Goal: Information Seeking & Learning: Learn about a topic

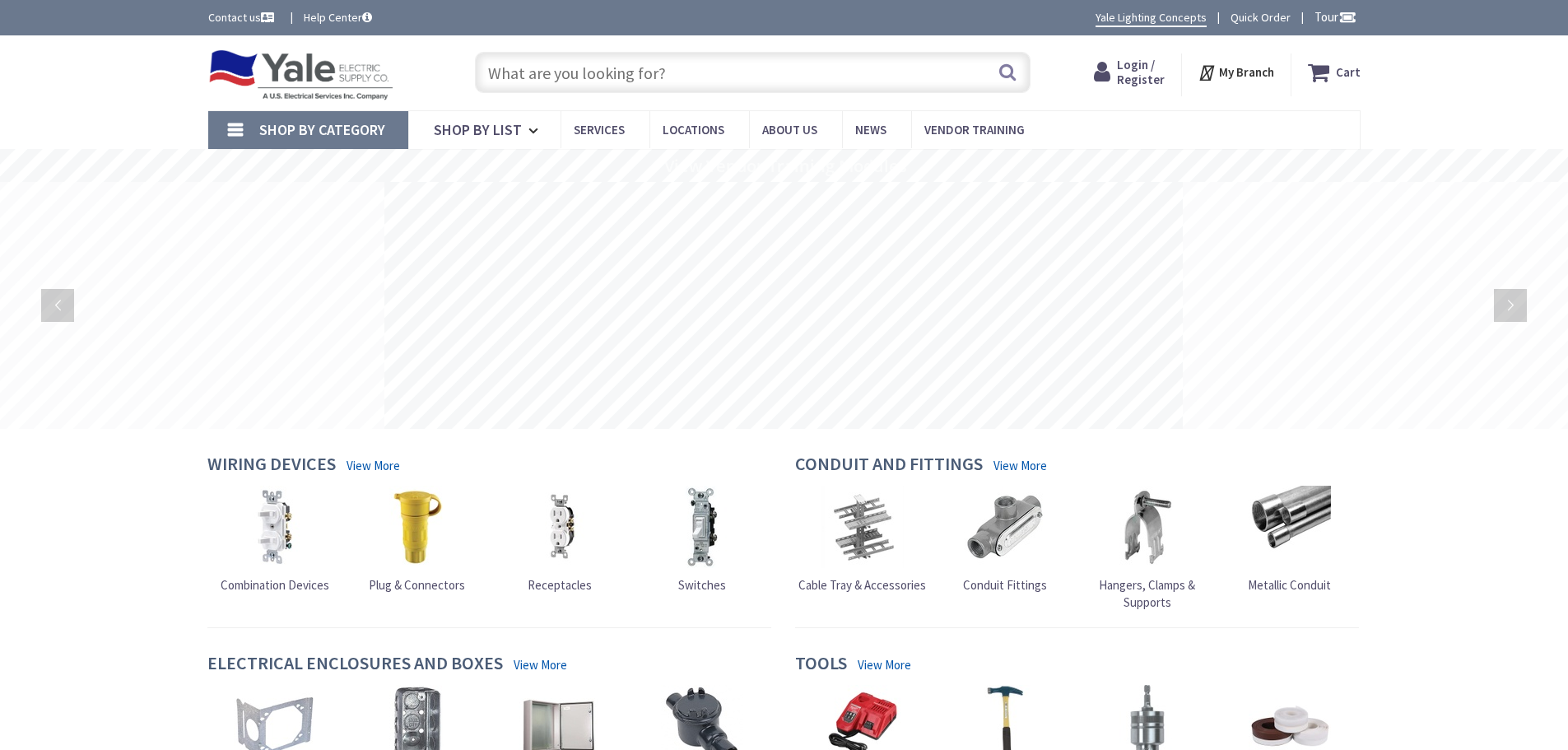
click at [566, 67] on input "text" at bounding box center [752, 72] width 555 height 42
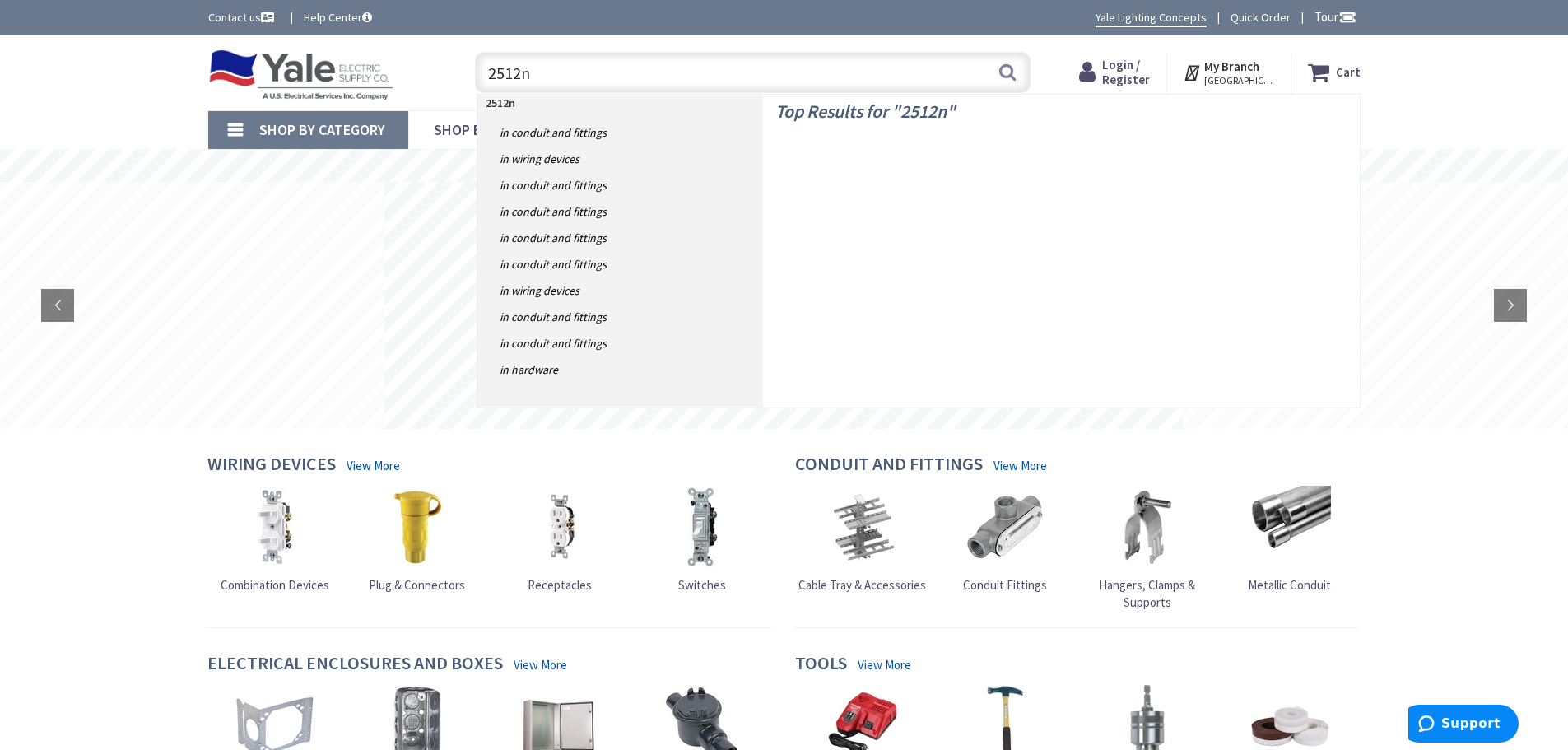
type input "2512nw"
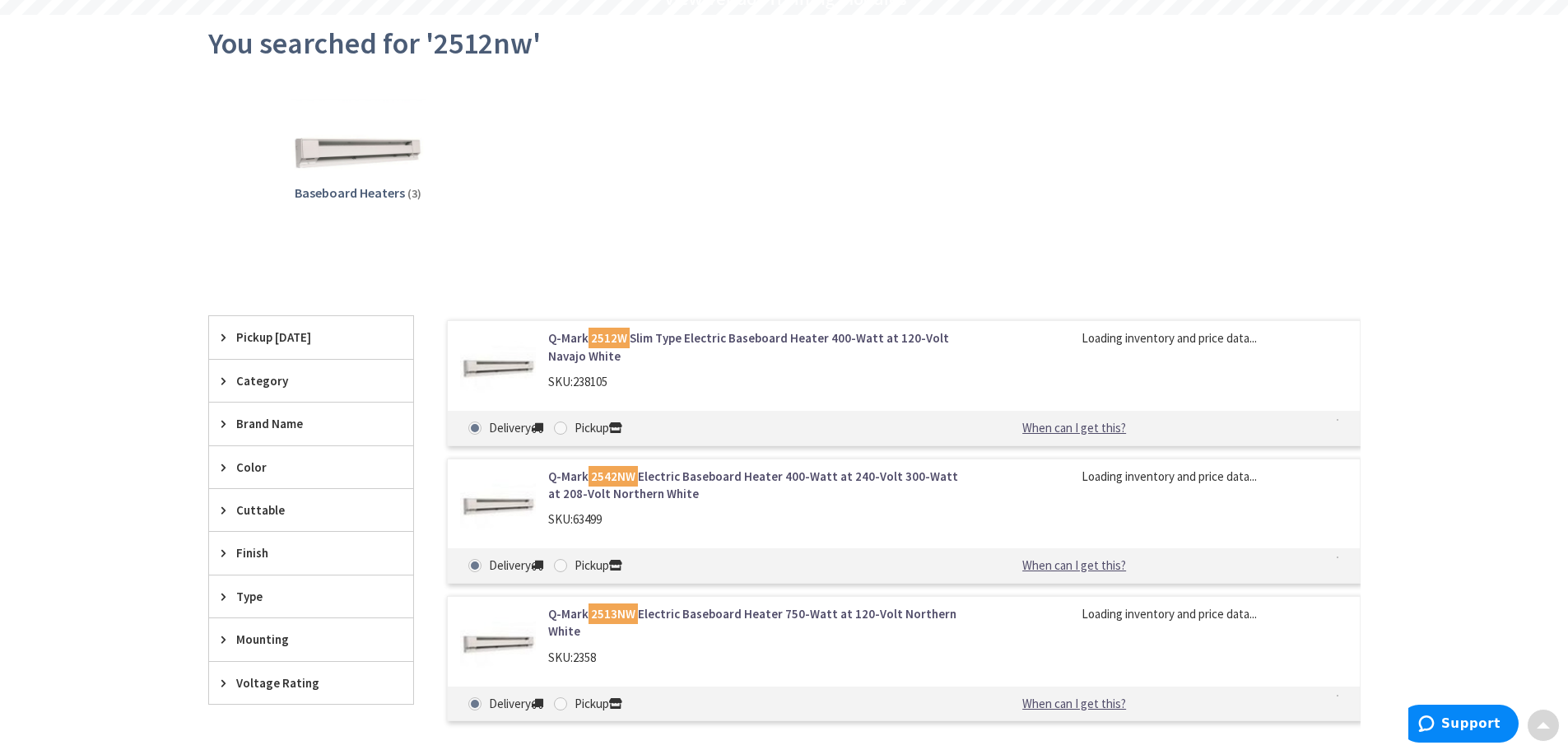
scroll to position [247, 0]
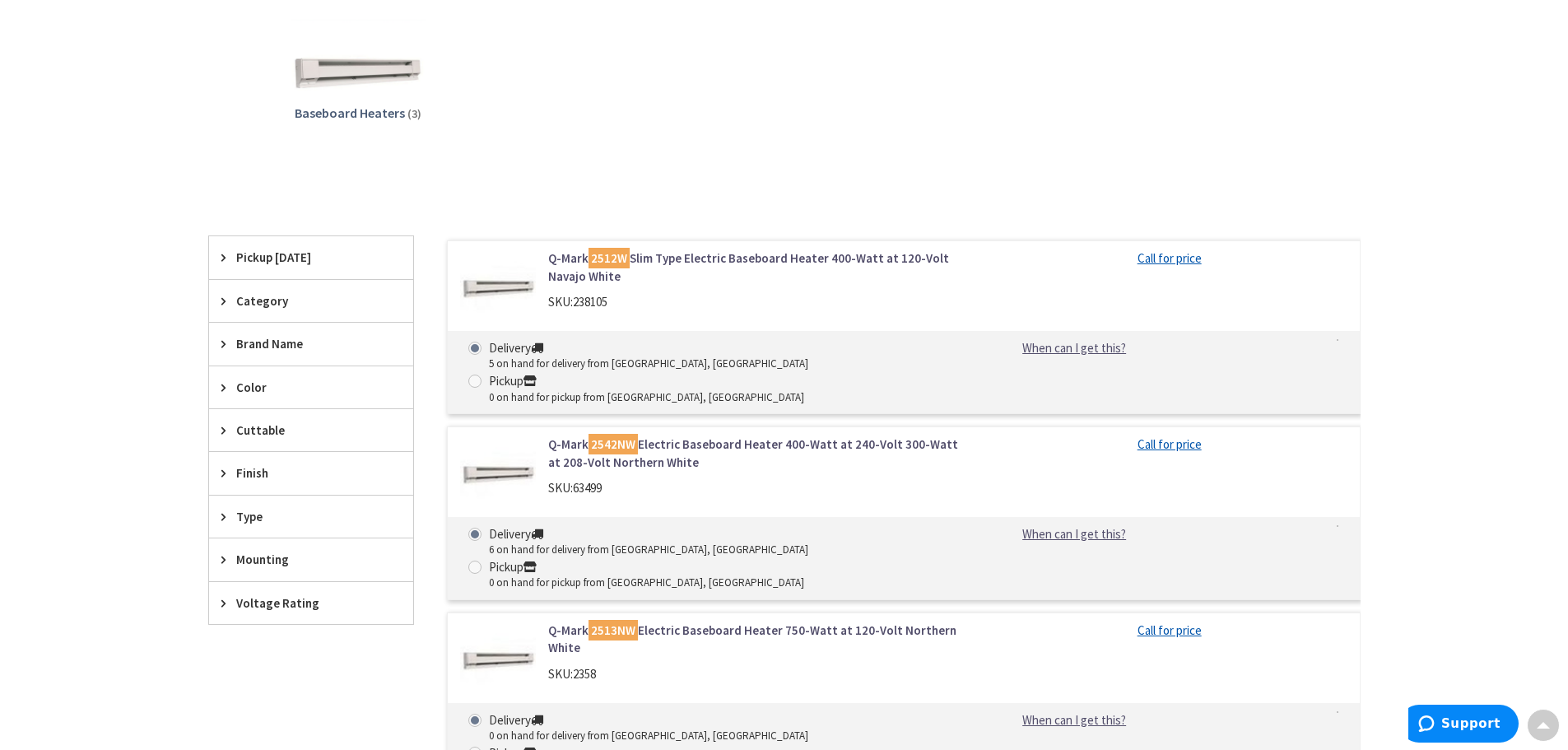
click at [770, 259] on link "Q-Mark 2512W Slim Type Electric Baseboard Heater 400-Watt at 120-Volt Navajo Wh…" at bounding box center [758, 267] width 419 height 35
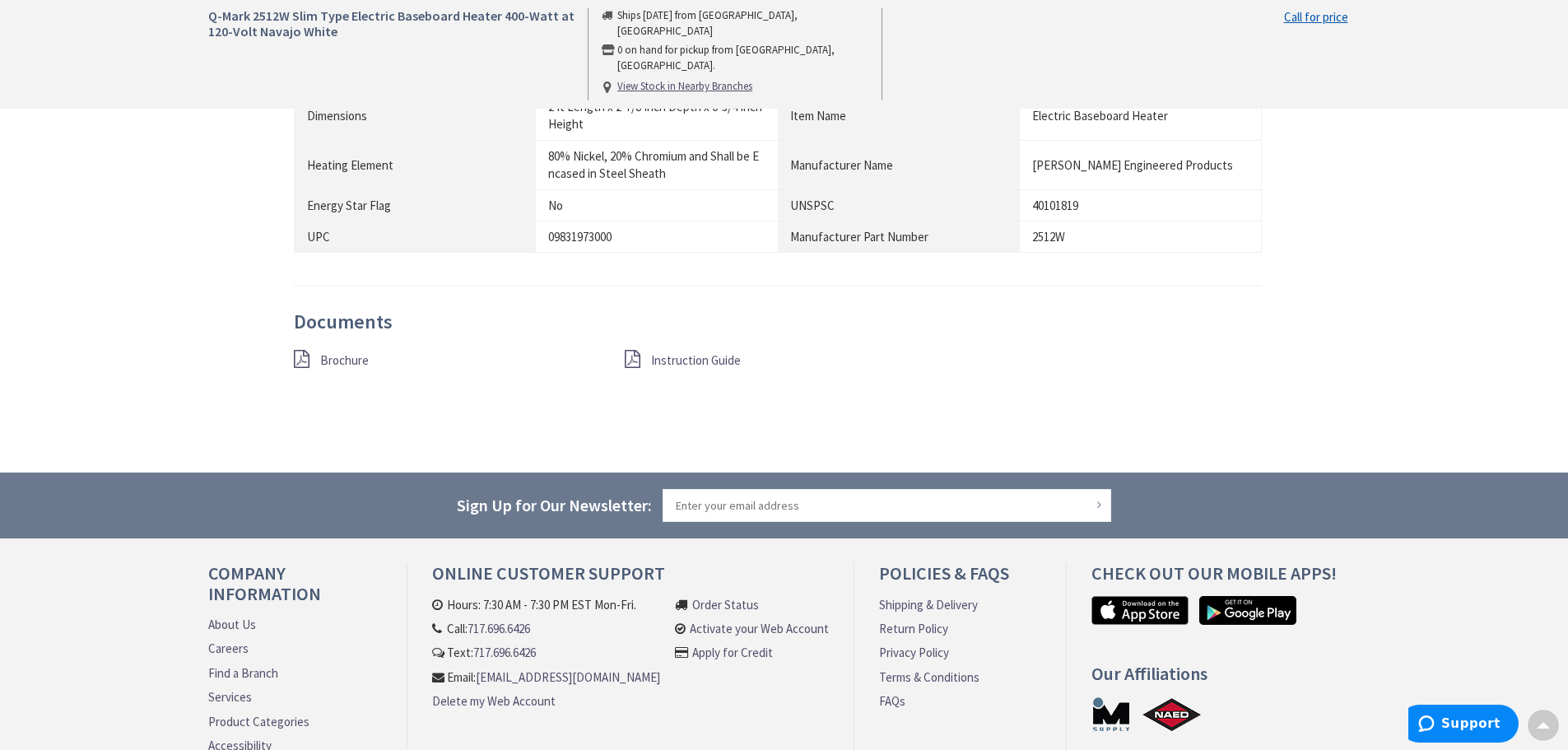
scroll to position [1367, 0]
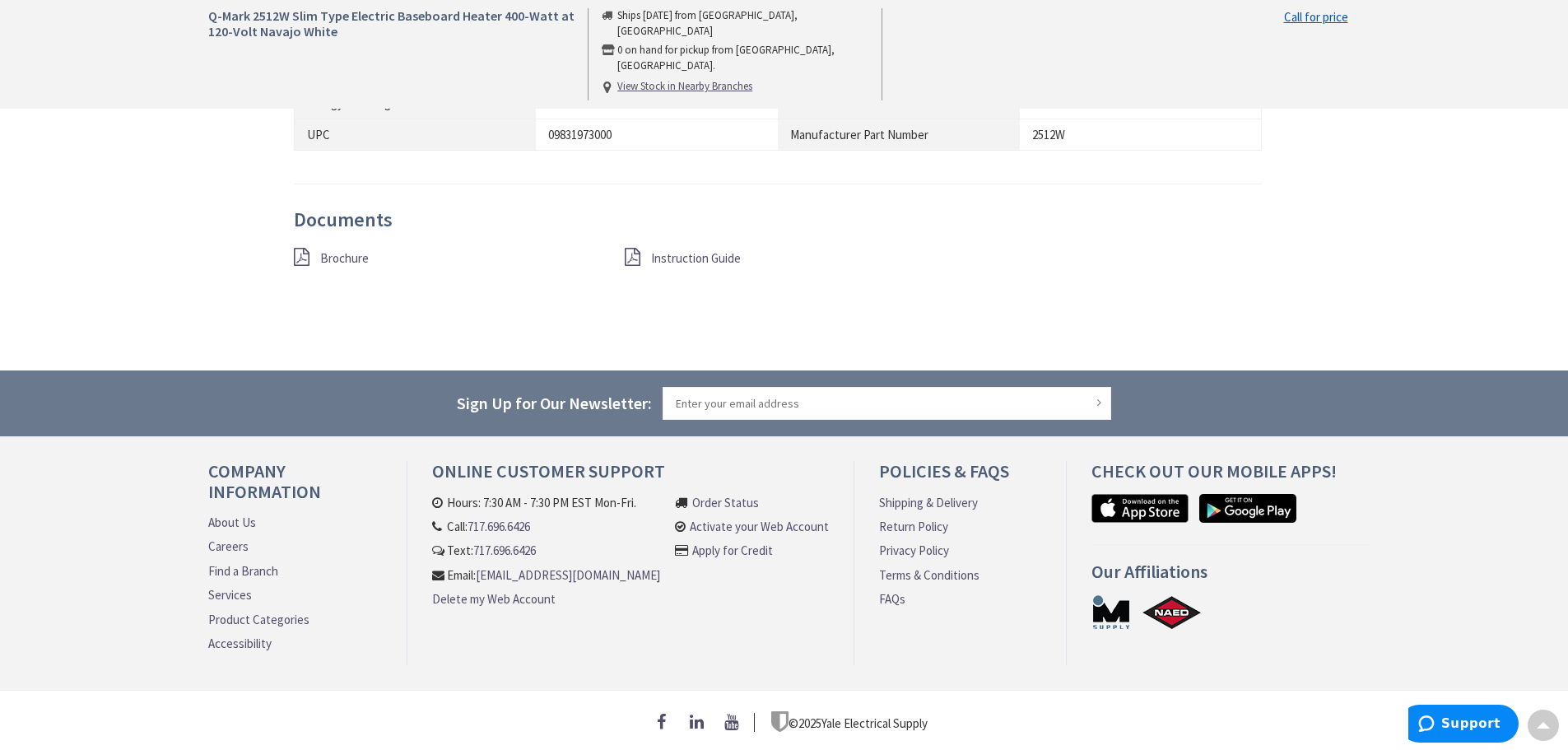
click at [348, 252] on span "Brochure" at bounding box center [344, 258] width 49 height 16
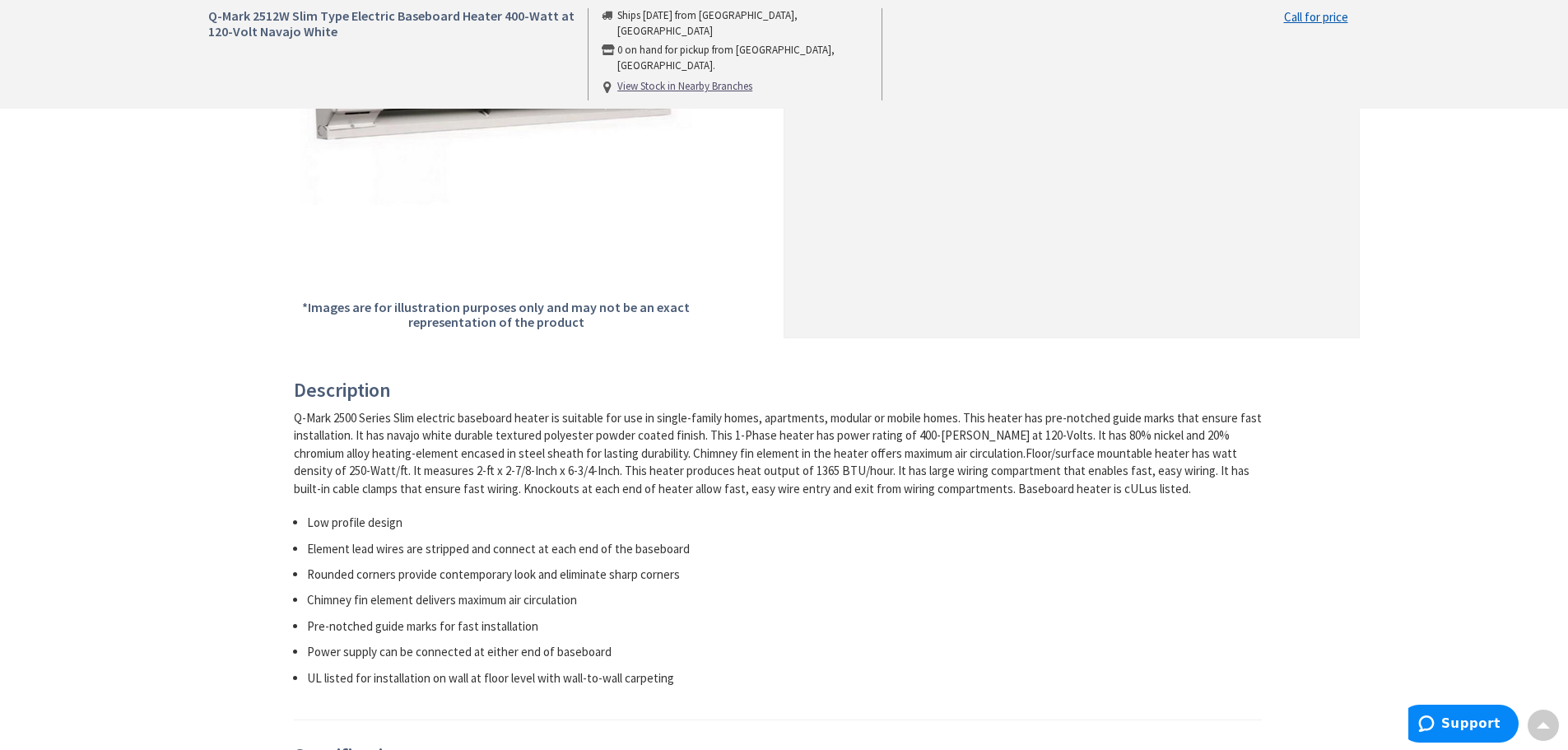
scroll to position [0, 0]
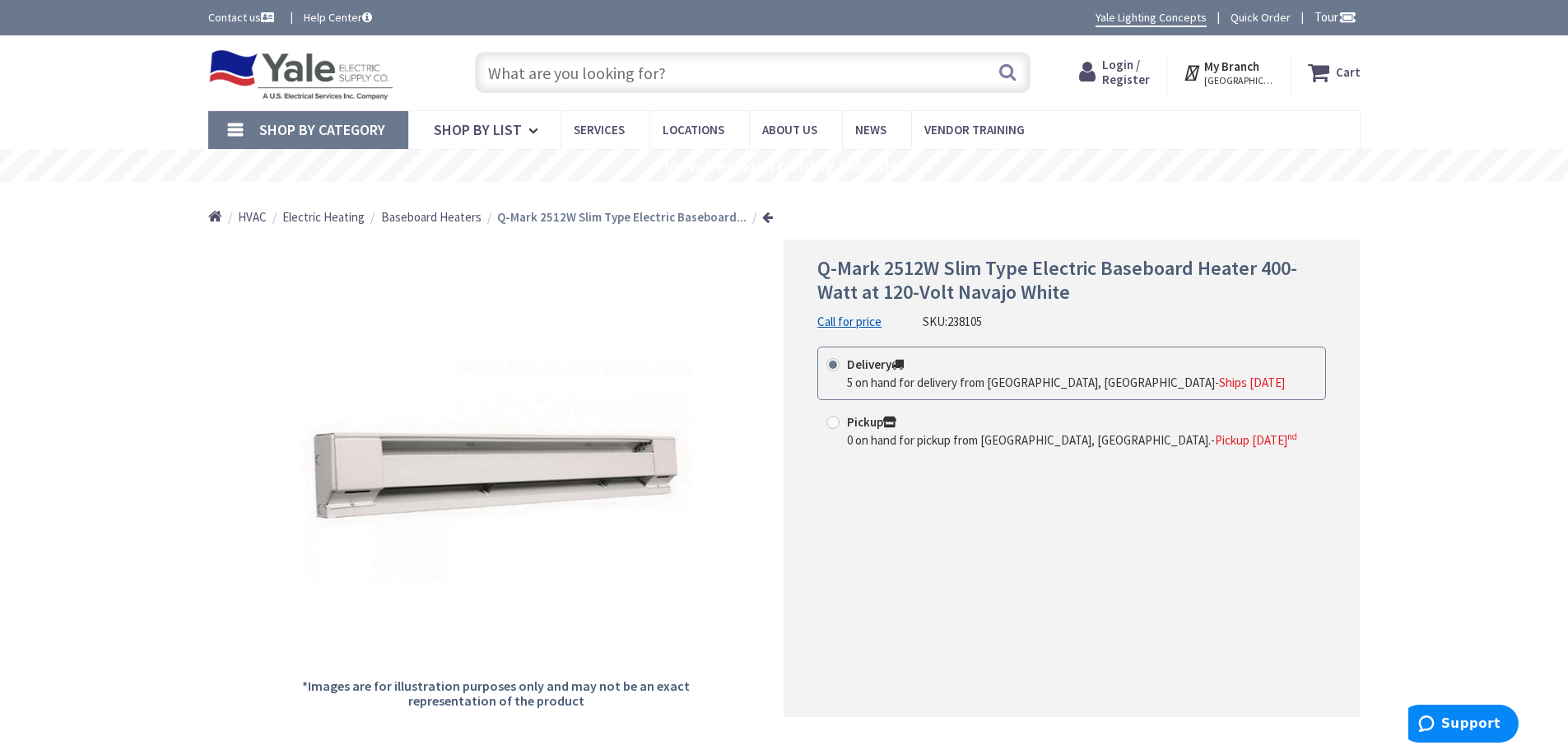
click at [546, 75] on input "text" at bounding box center [752, 72] width 555 height 42
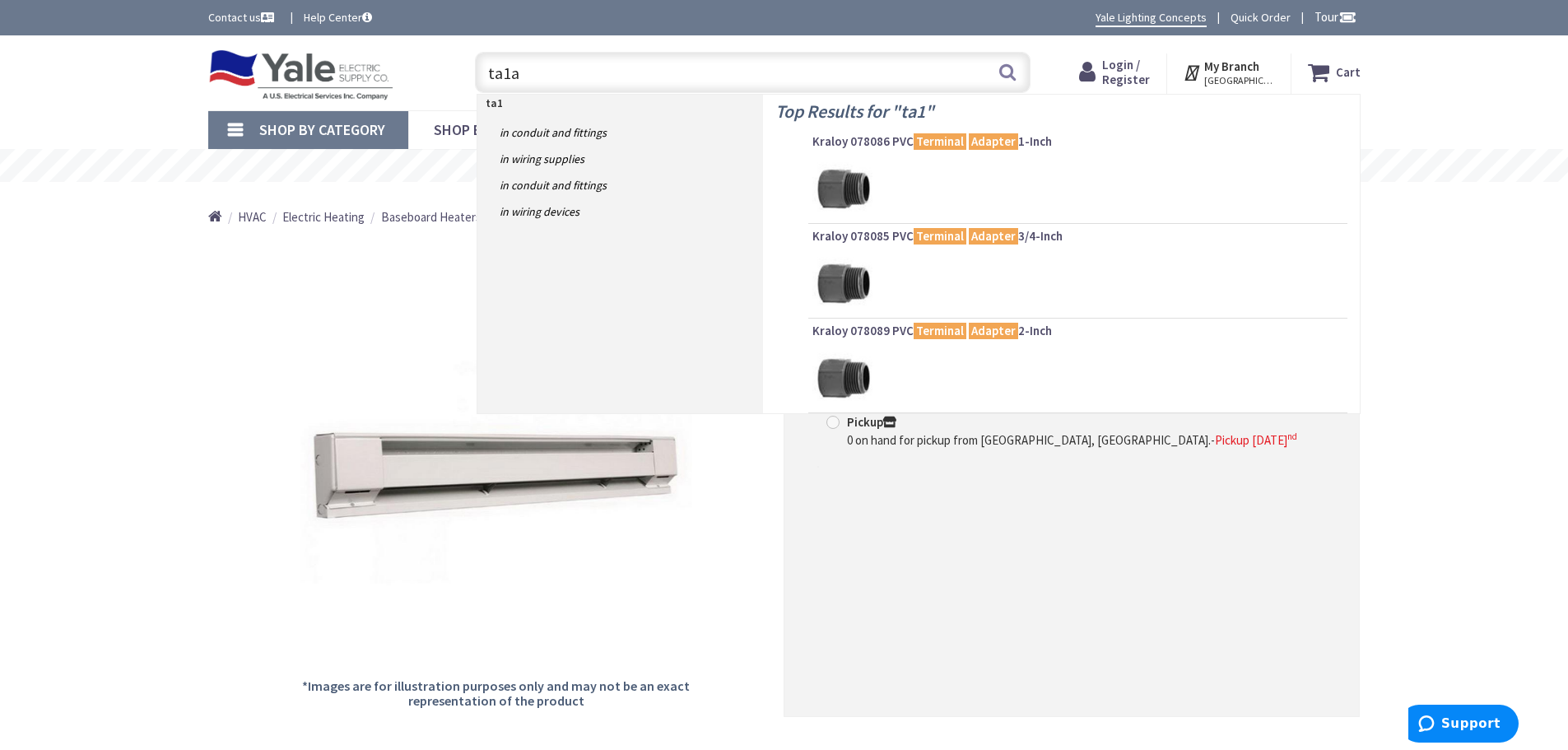
type input "ta1aw"
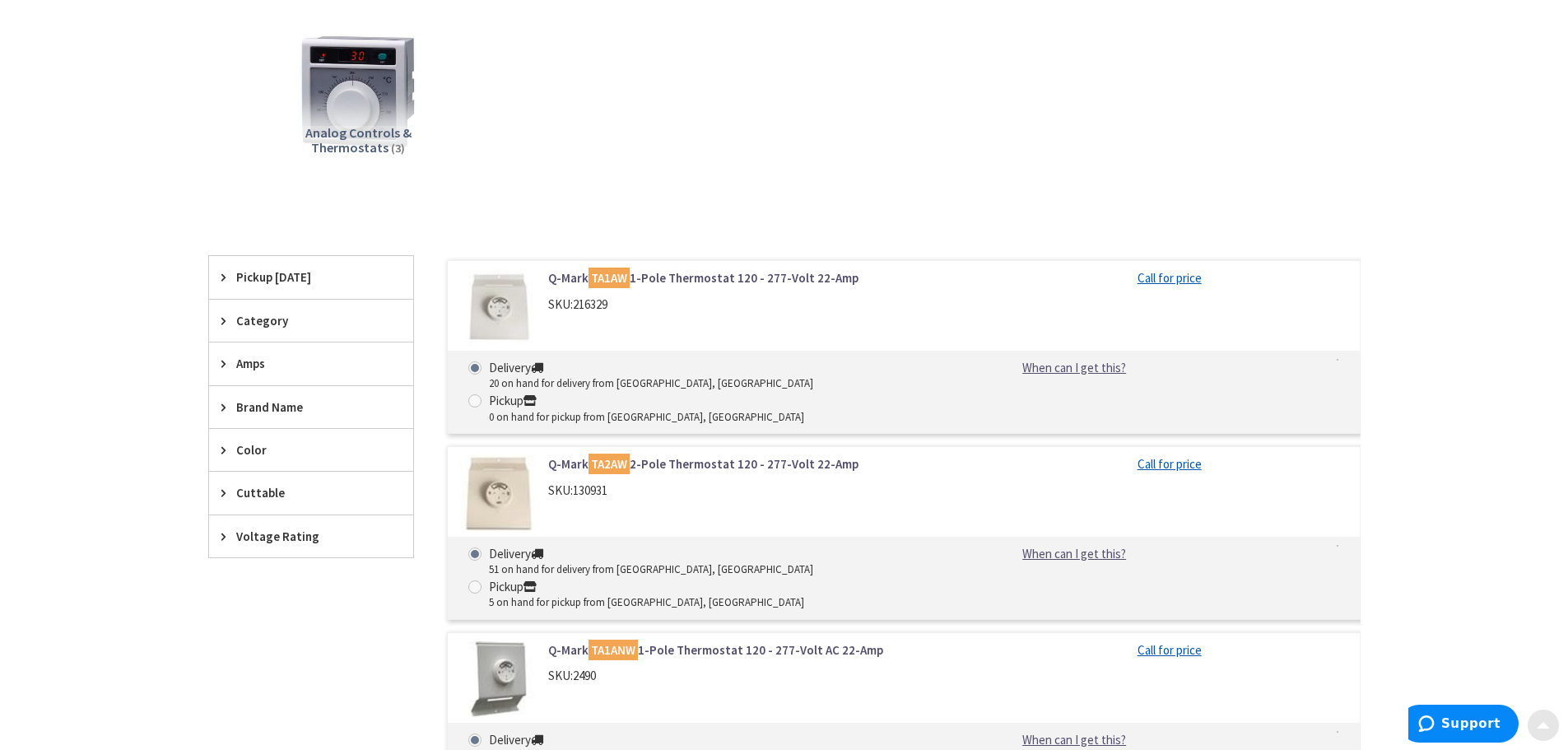
scroll to position [247, 0]
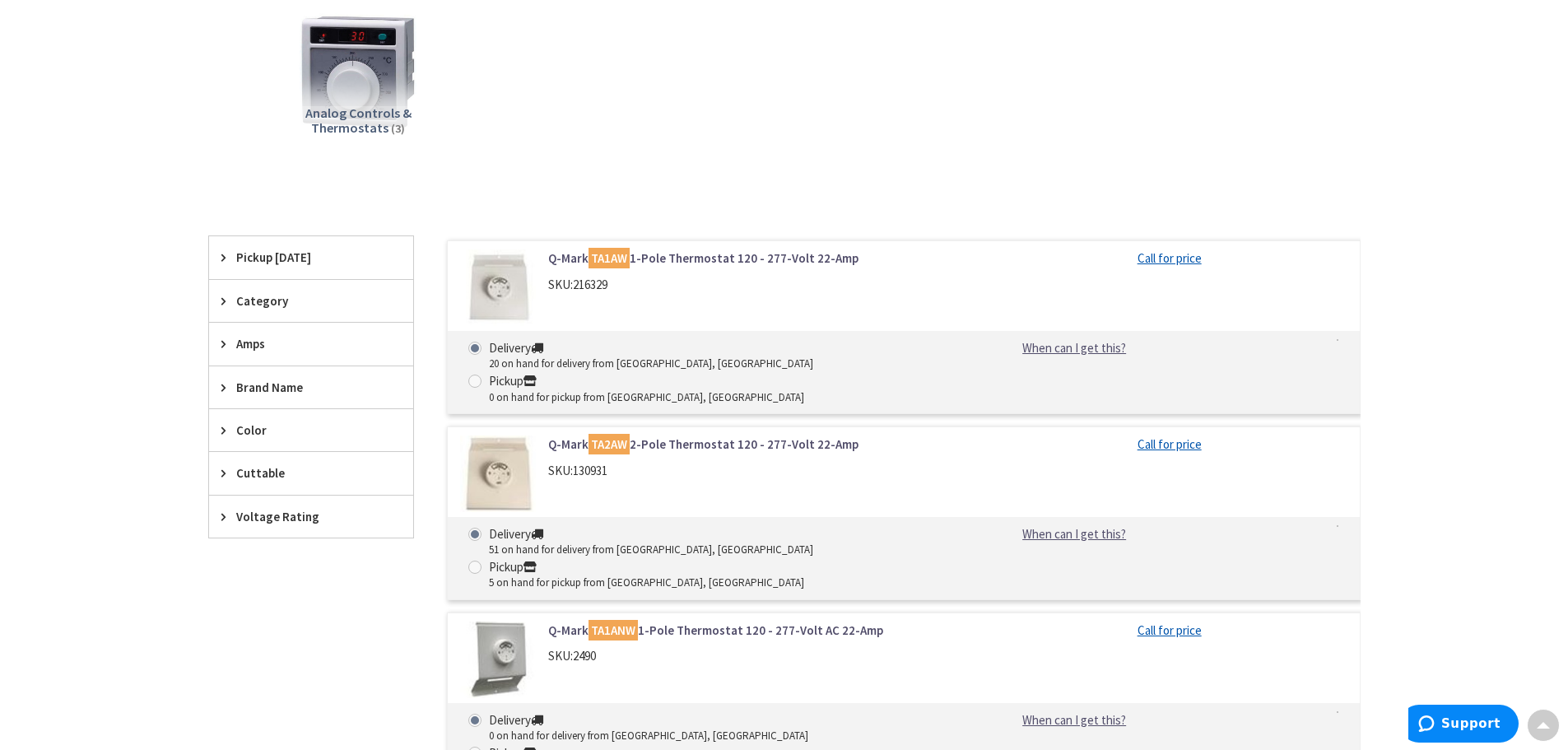
click at [692, 258] on link "Q-Mark TA1AW 1-Pole Thermostat 120 - 277-Volt 22-Amp" at bounding box center [758, 258] width 419 height 18
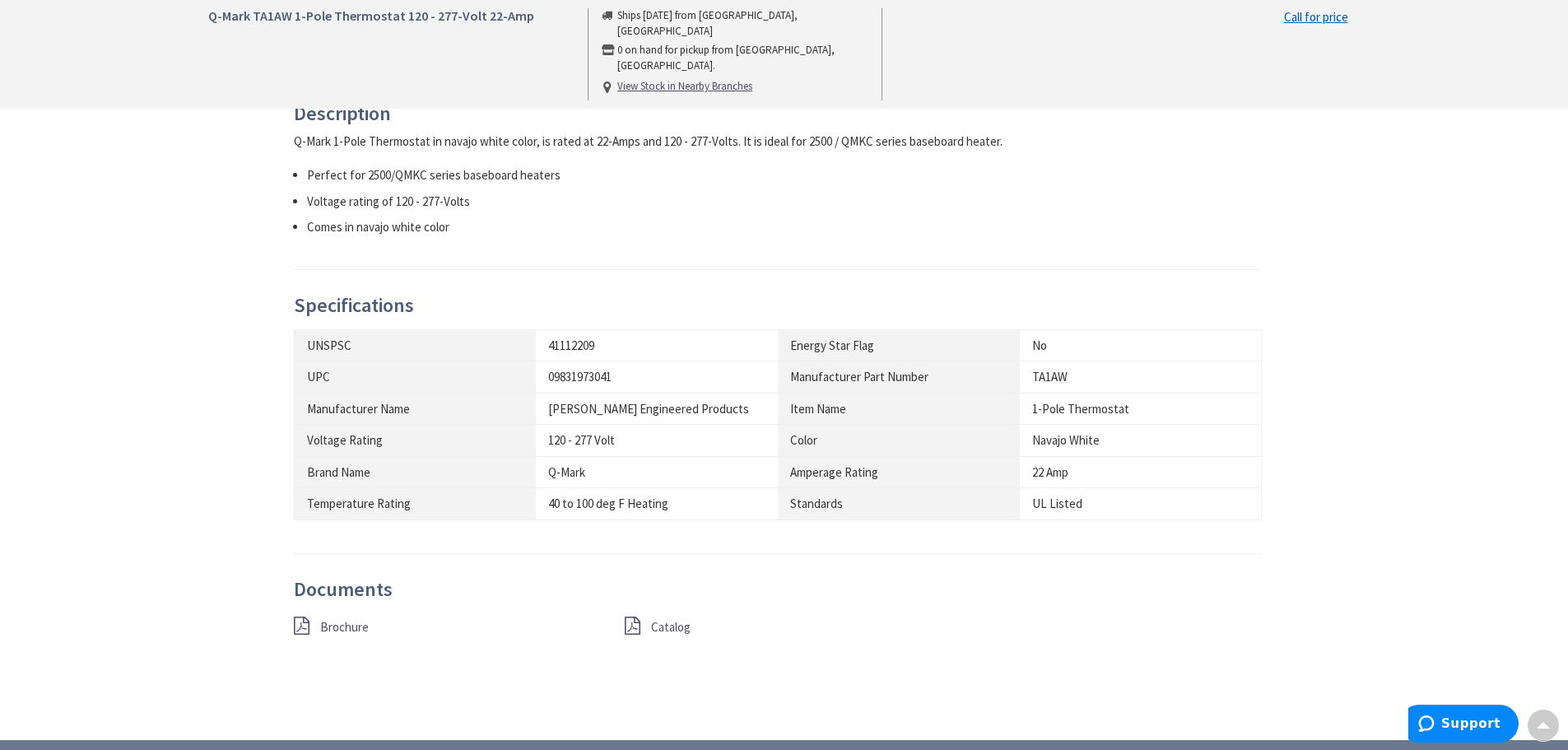
scroll to position [659, 0]
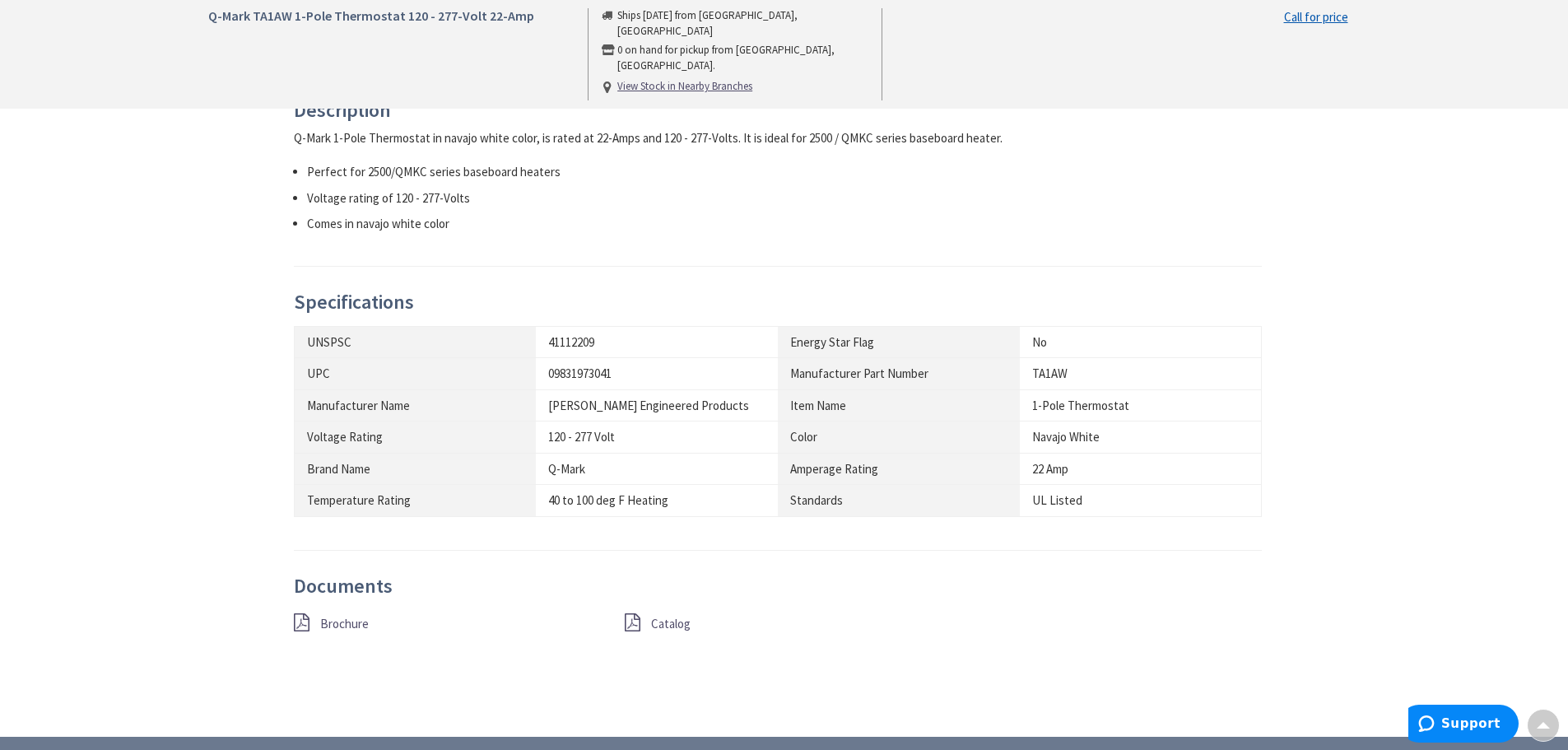
click at [322, 626] on span "Brochure" at bounding box center [344, 624] width 49 height 16
